Goal: Transaction & Acquisition: Purchase product/service

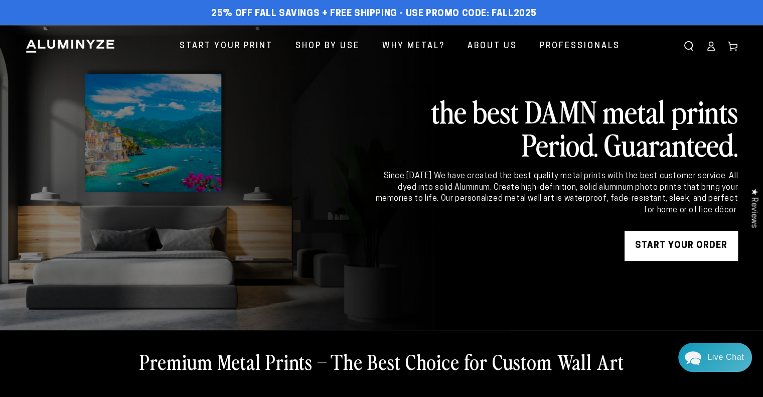
click at [673, 236] on link "START YOUR Order" at bounding box center [681, 246] width 113 height 30
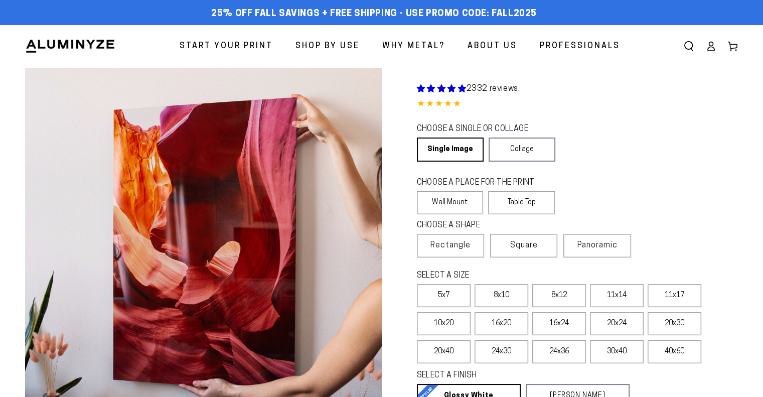
select select "**********"
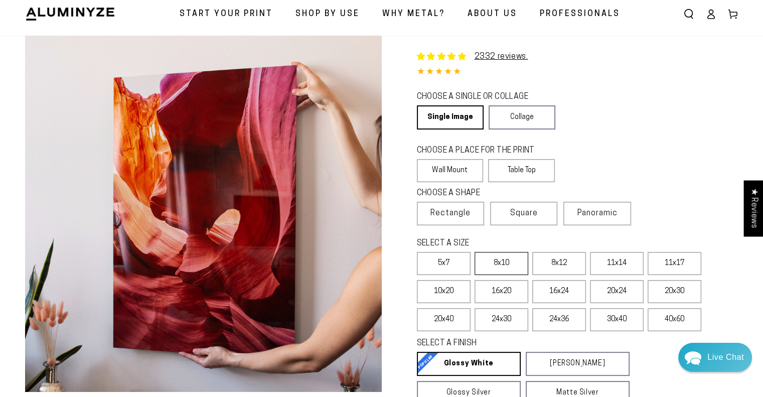
scroll to position [50, 0]
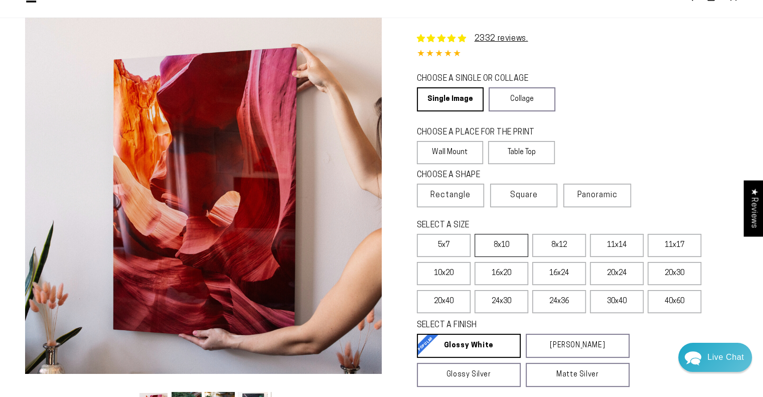
click at [496, 243] on label "8x10" at bounding box center [502, 245] width 54 height 23
click at [563, 242] on label "8x12" at bounding box center [560, 245] width 54 height 23
click at [606, 241] on label "11x14" at bounding box center [617, 245] width 54 height 23
click at [434, 243] on label "5x7" at bounding box center [444, 245] width 54 height 23
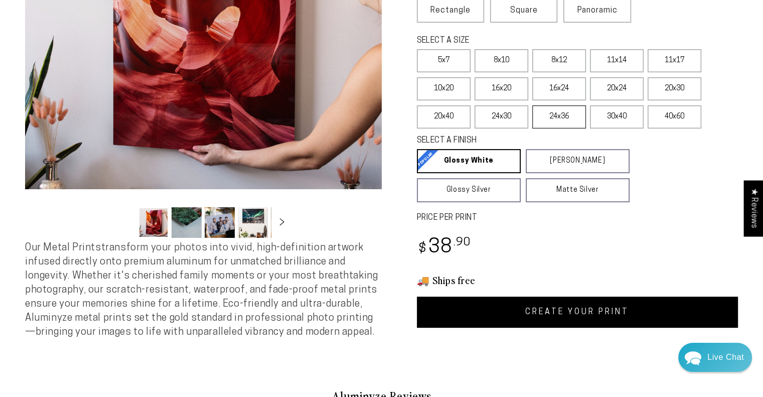
scroll to position [251, 0]
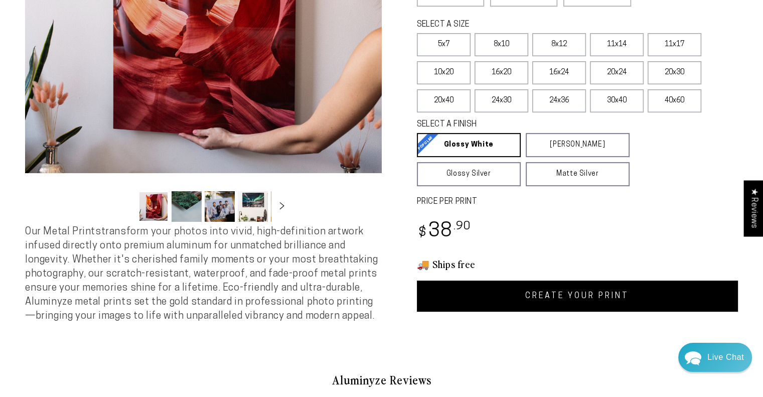
click at [189, 209] on button "Load image 2 in gallery view" at bounding box center [187, 206] width 30 height 31
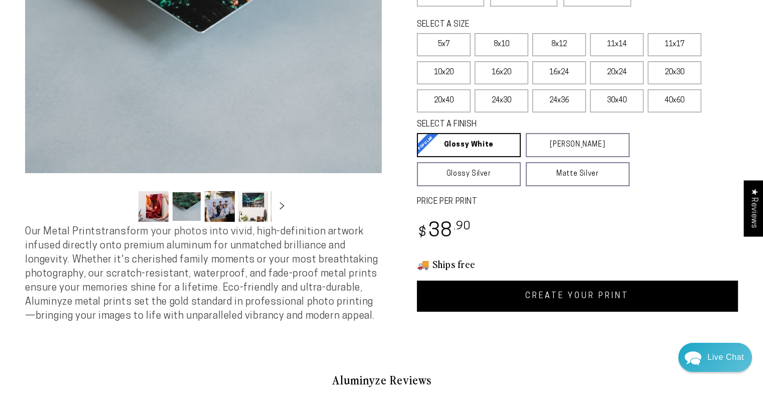
click at [211, 209] on button "Load image 3 in gallery view" at bounding box center [220, 206] width 30 height 31
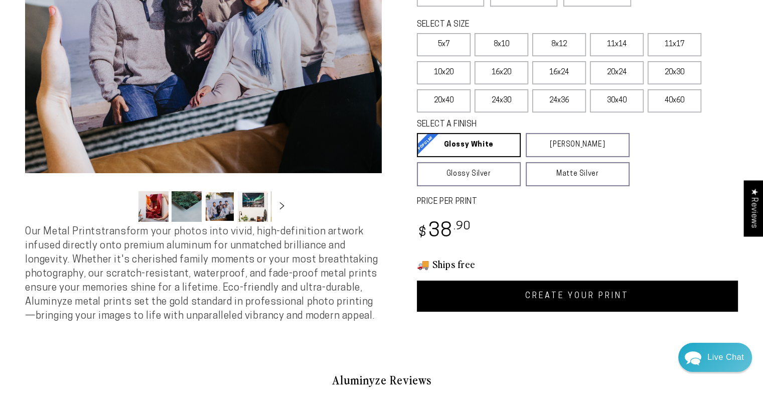
click at [530, 294] on link "CREATE YOUR PRINT" at bounding box center [578, 296] width 322 height 31
